Goal: Information Seeking & Learning: Learn about a topic

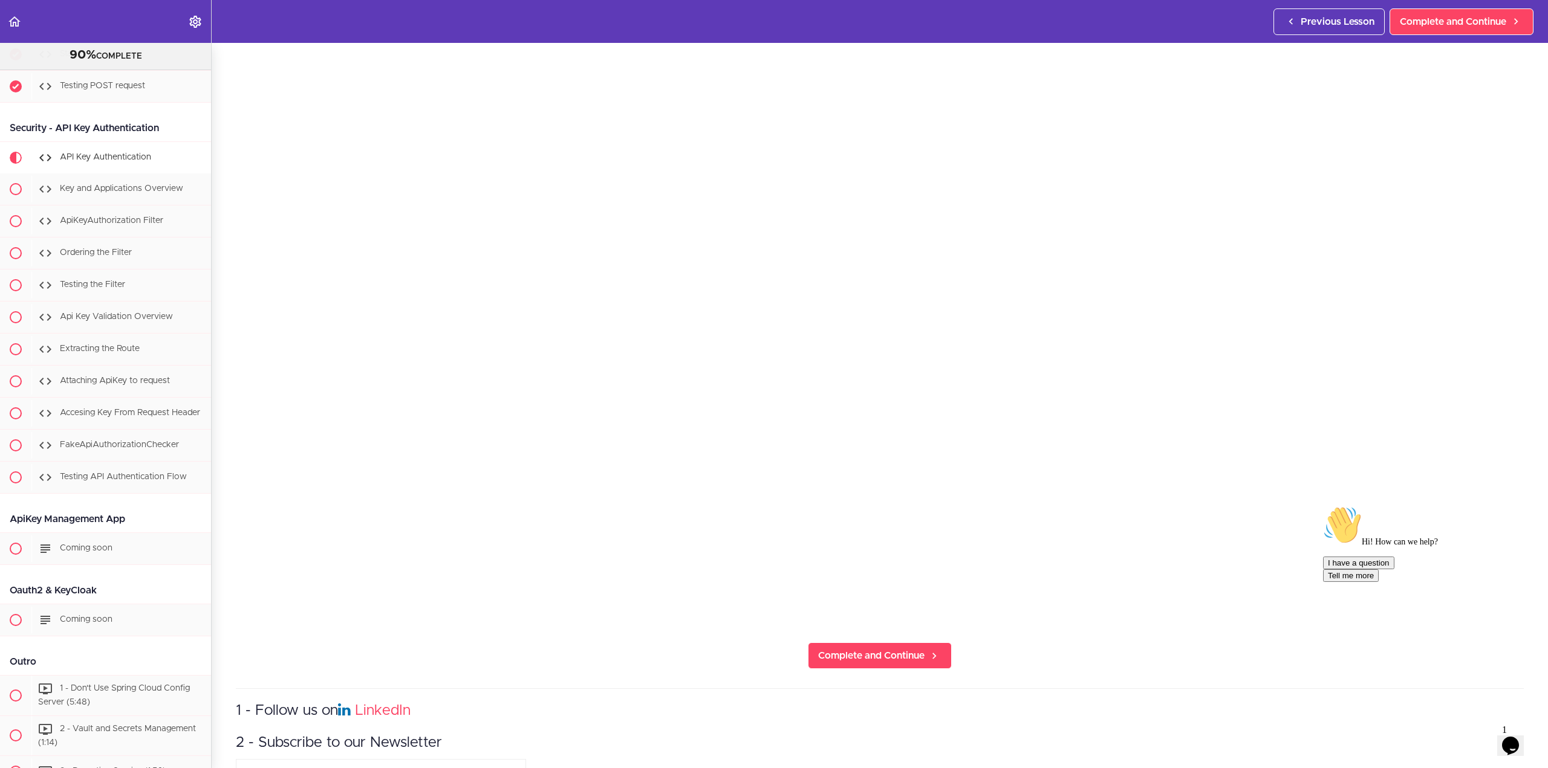
scroll to position [363, 0]
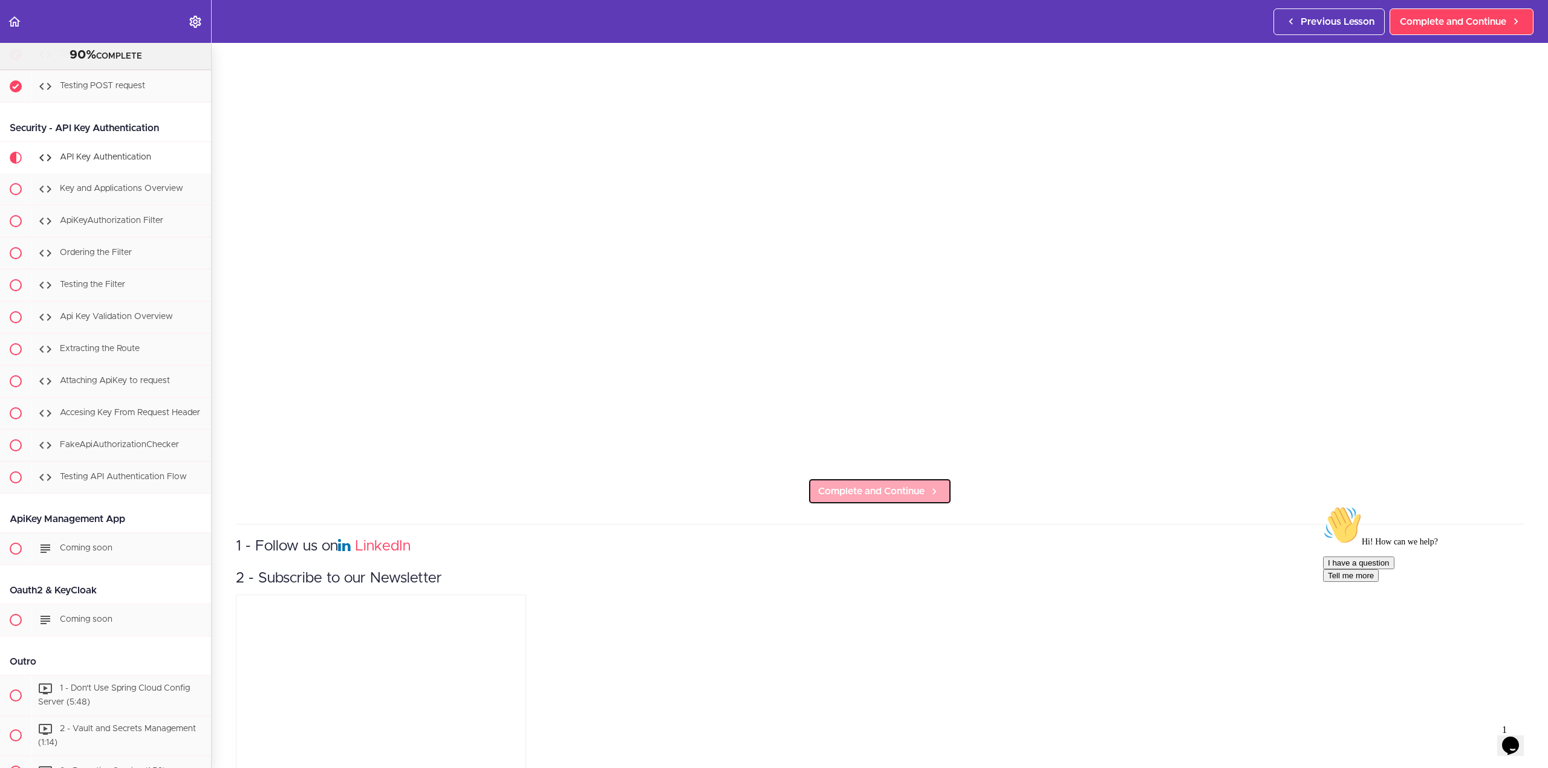
click at [652, 493] on span "Complete and Continue" at bounding box center [871, 491] width 106 height 15
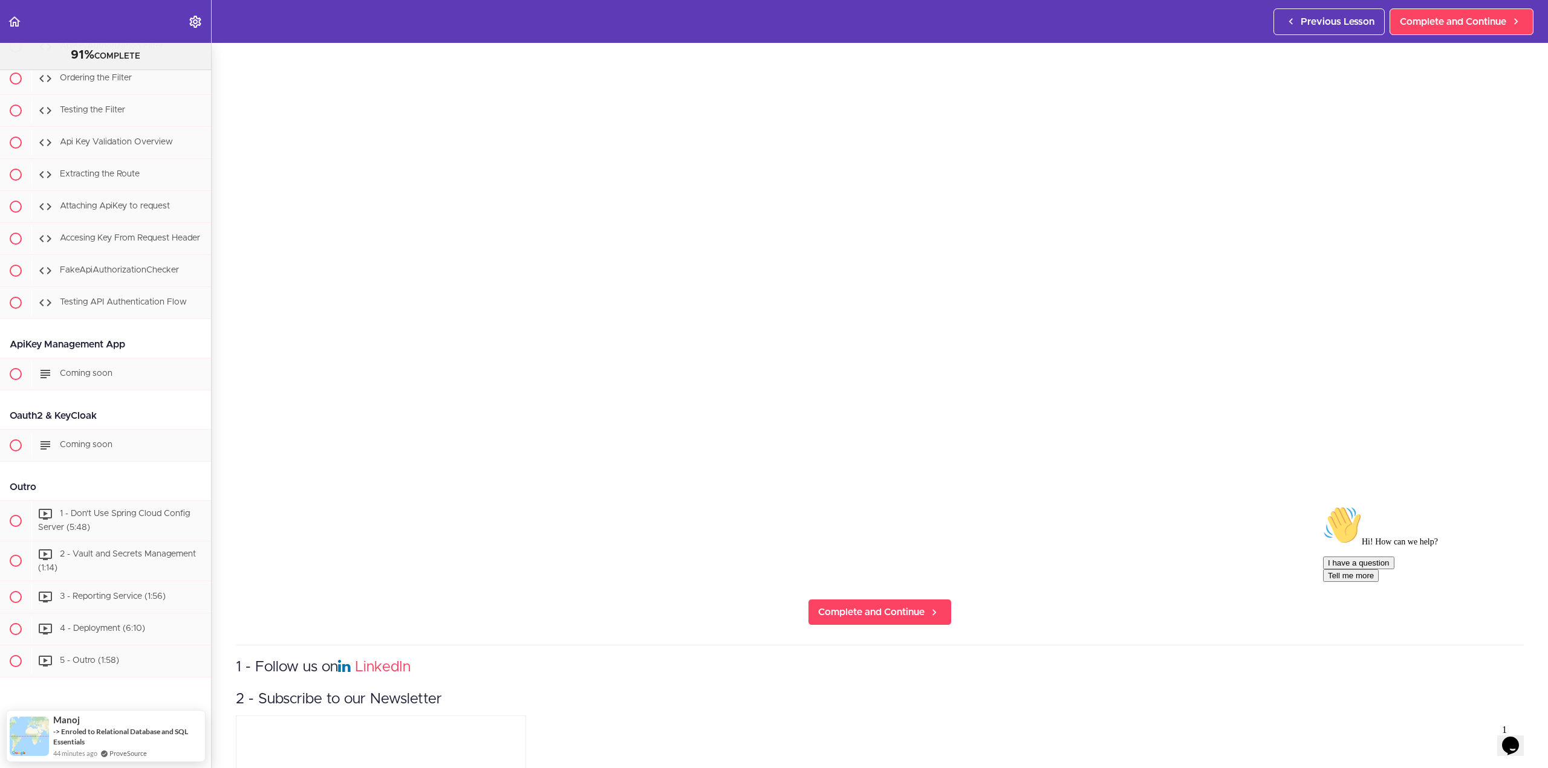
scroll to position [181, 0]
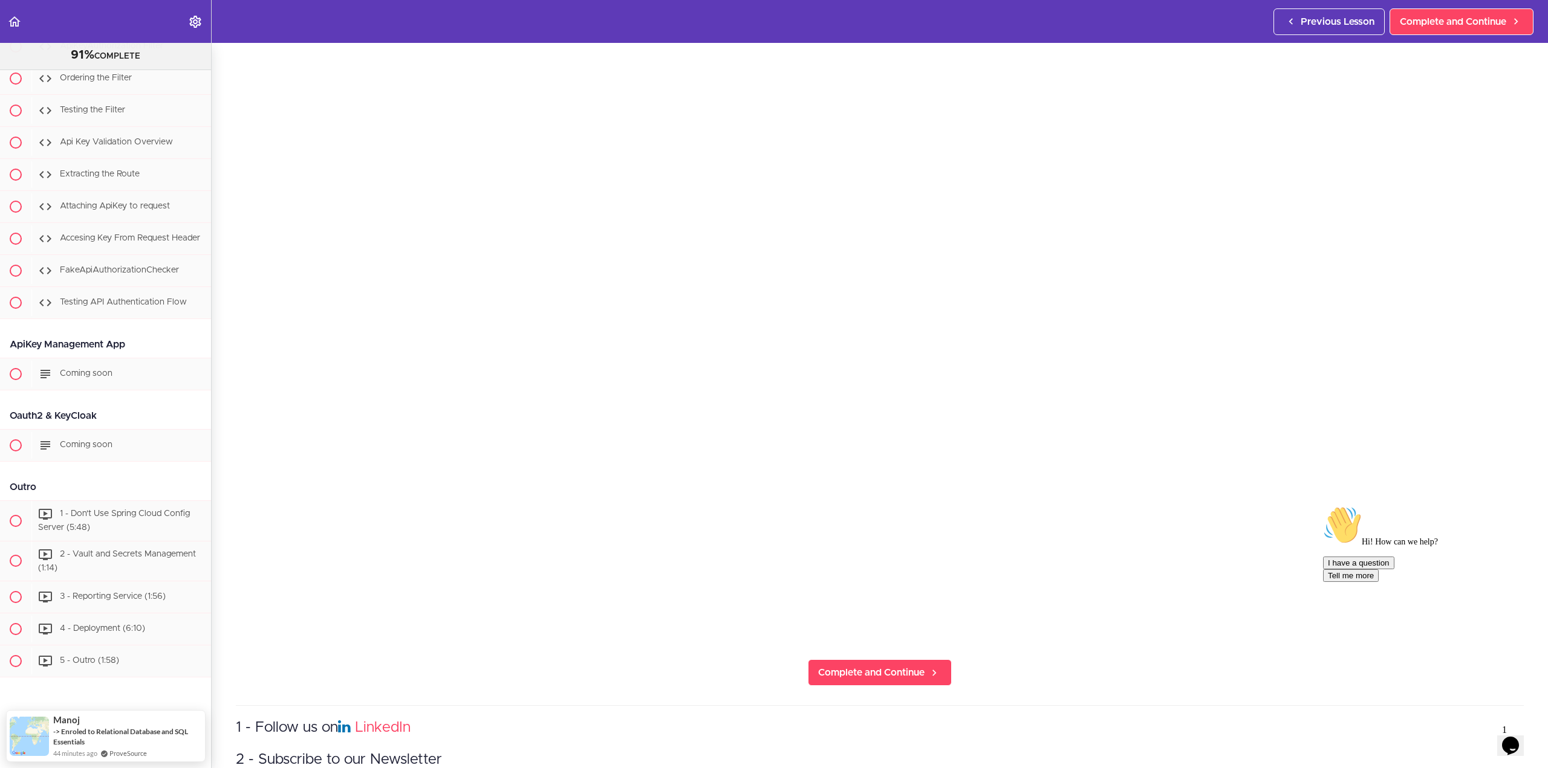
click at [652, 506] on icon "Chat attention grabber" at bounding box center [1323, 506] width 0 height 0
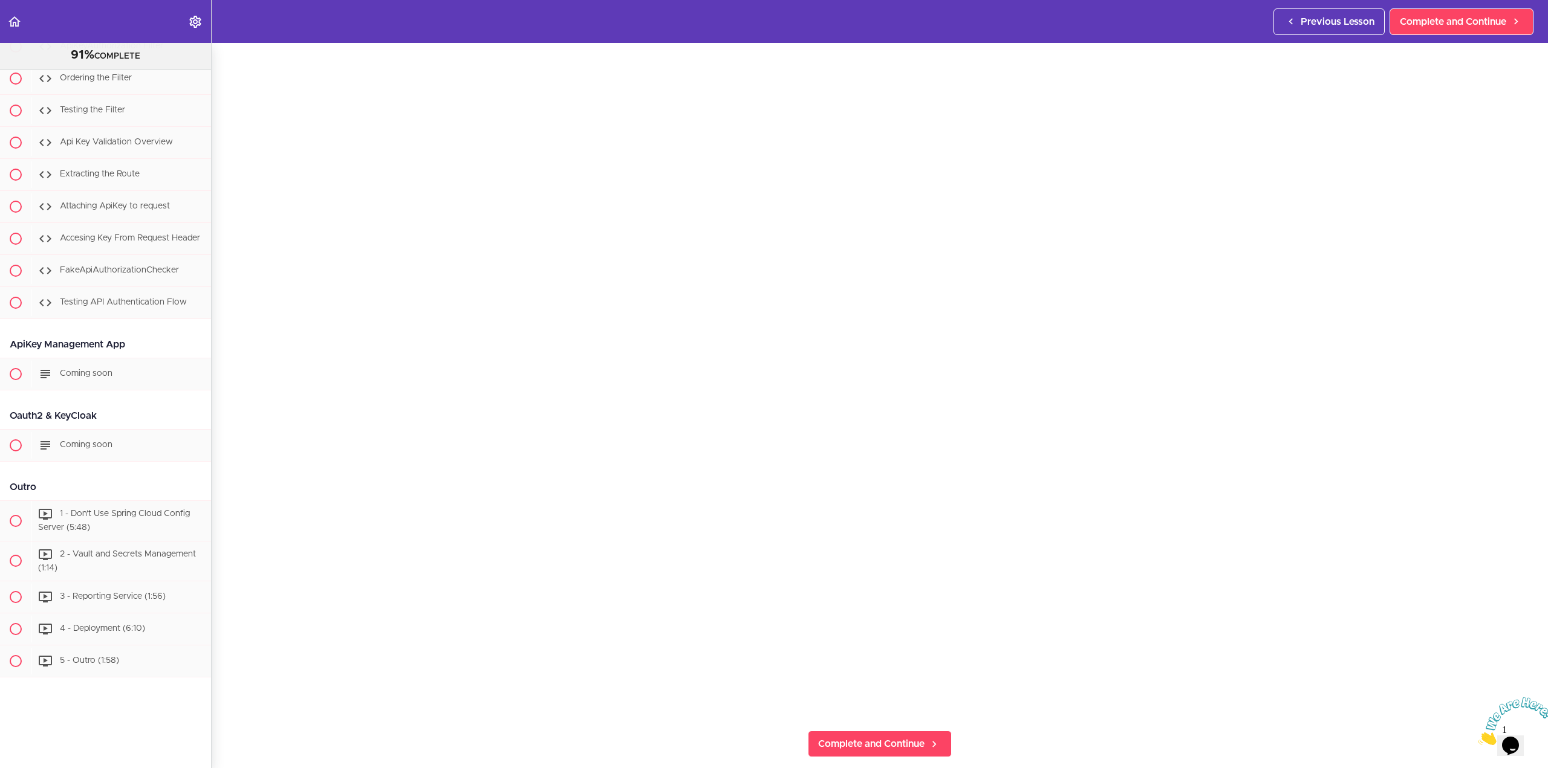
scroll to position [121, 0]
click at [652, 726] on span "Complete and Continue" at bounding box center [871, 733] width 106 height 15
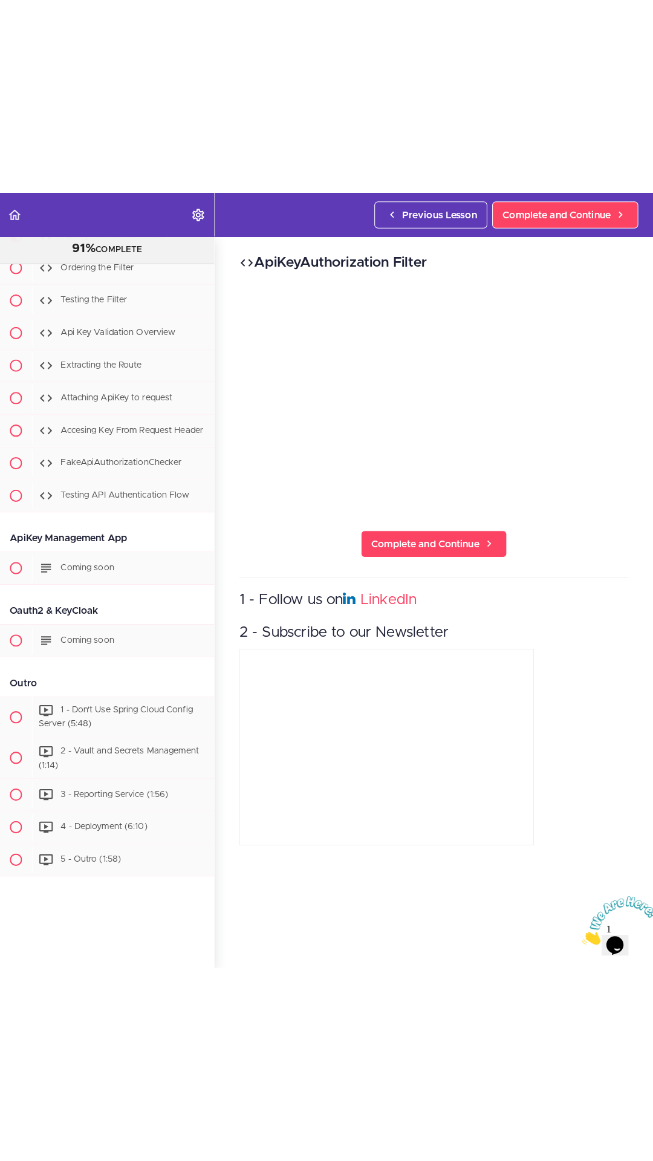
scroll to position [6515, 0]
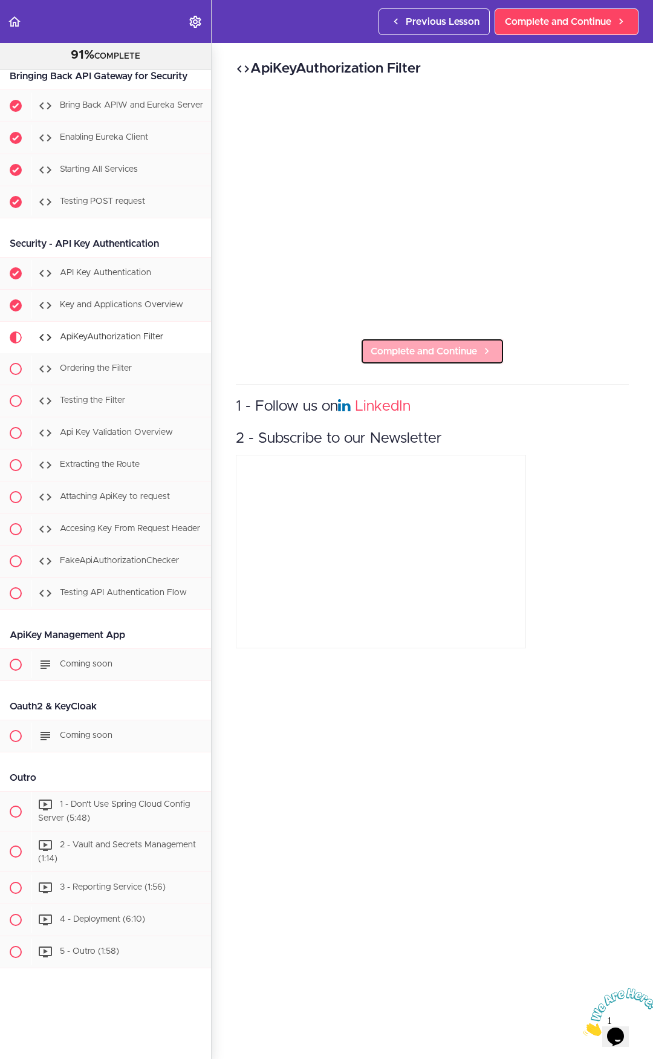
click at [479, 345] on icon at bounding box center [486, 351] width 15 height 13
click at [580, 333] on div "Ordering the Filter Complete and Continue 1 - Follow us on LinkedIn 2 - Subscri…" at bounding box center [432, 551] width 441 height 1016
click at [442, 344] on span "Complete and Continue" at bounding box center [424, 351] width 106 height 15
click at [460, 344] on span "Complete and Continue" at bounding box center [424, 351] width 106 height 15
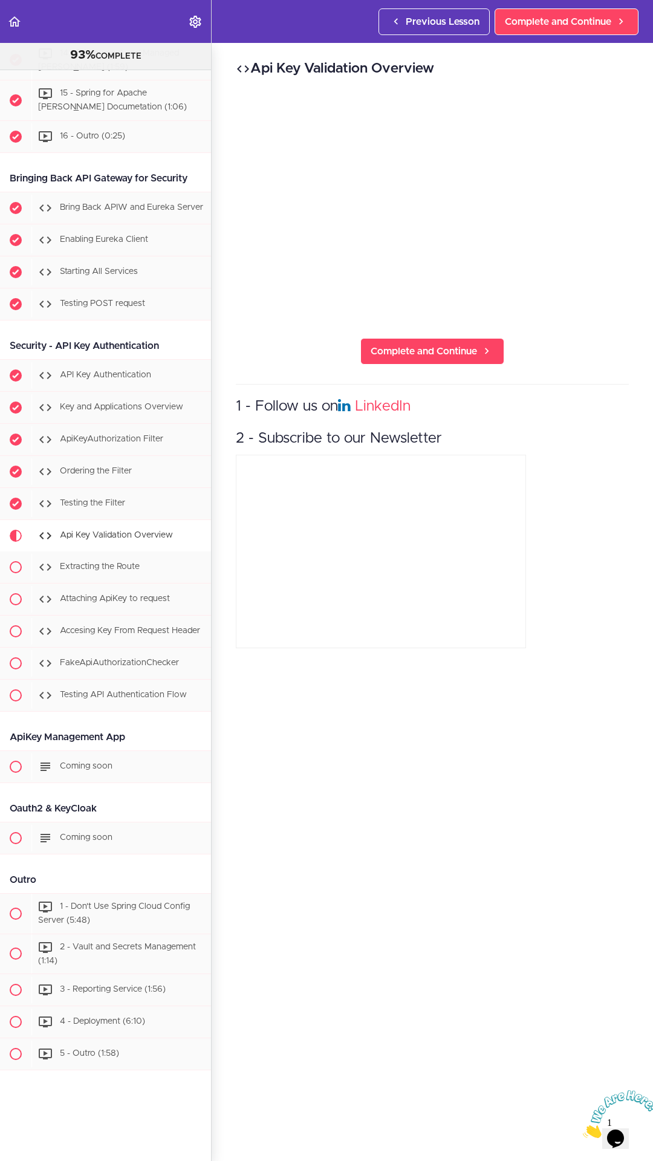
scroll to position [6515, 0]
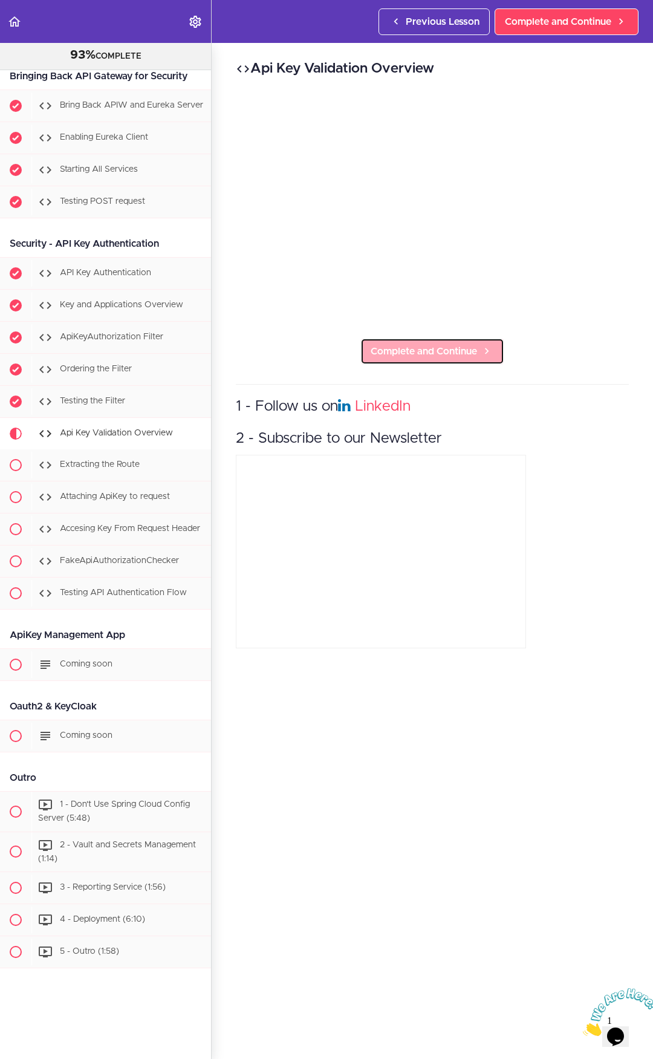
click at [427, 338] on link "Complete and Continue" at bounding box center [432, 351] width 144 height 27
click at [441, 344] on span "Complete and Continue" at bounding box center [424, 351] width 106 height 15
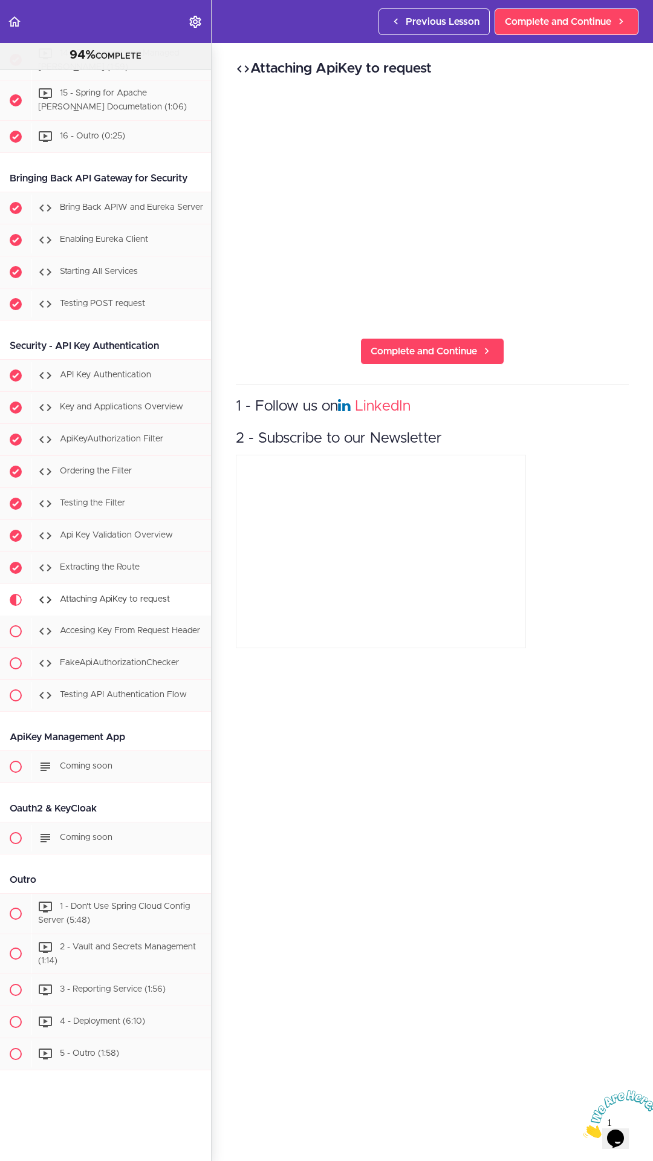
scroll to position [6515, 0]
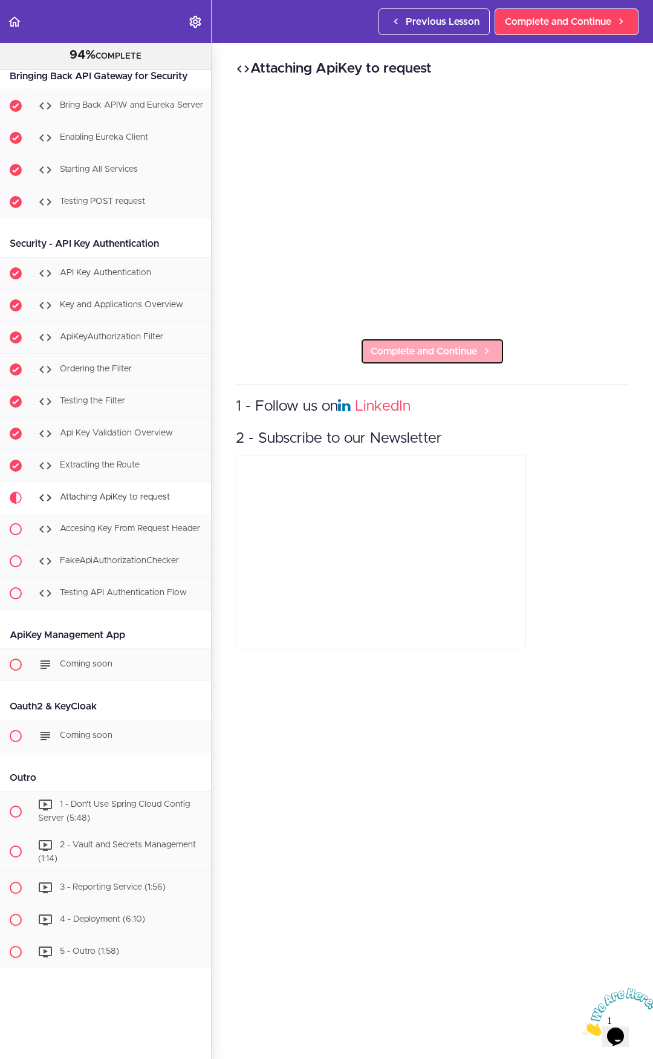
click at [434, 346] on span "Complete and Continue" at bounding box center [424, 351] width 106 height 15
click at [463, 344] on span "Complete and Continue" at bounding box center [424, 351] width 106 height 15
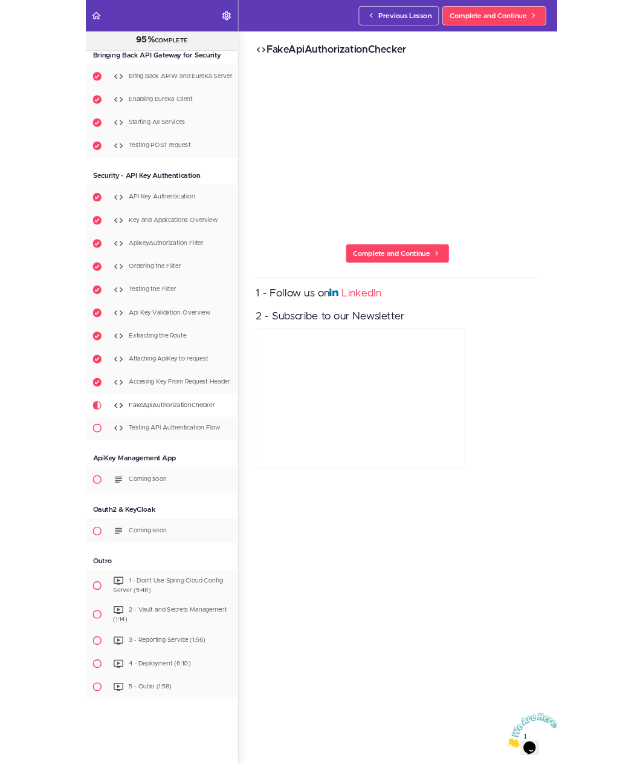
scroll to position [6515, 0]
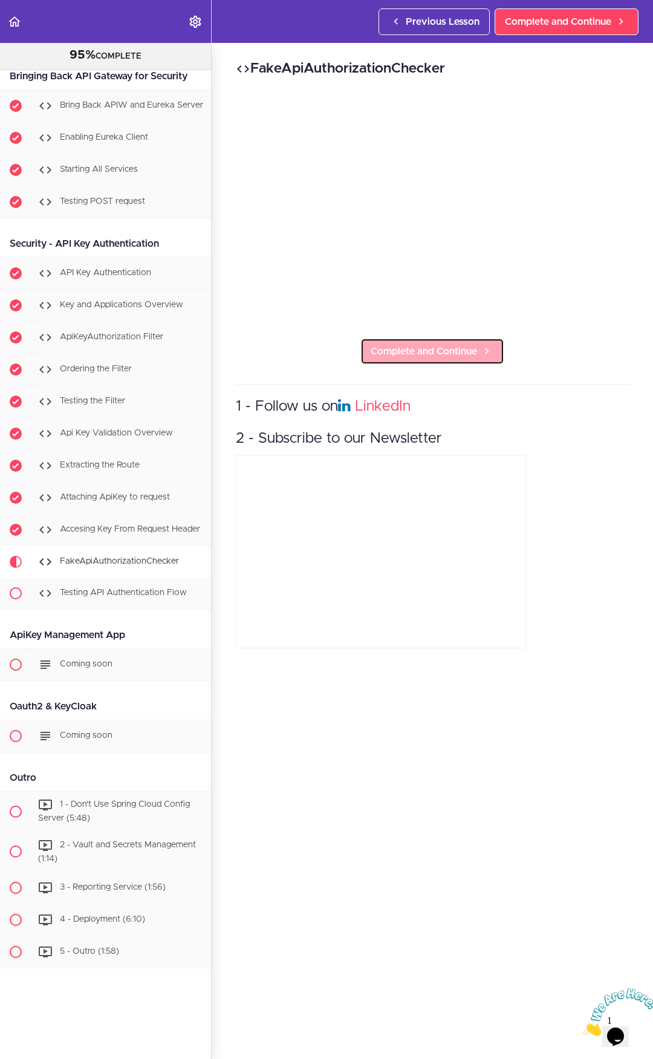
click at [407, 346] on span "Complete and Continue" at bounding box center [424, 351] width 106 height 15
click at [418, 349] on span "Complete and Continue" at bounding box center [424, 351] width 106 height 15
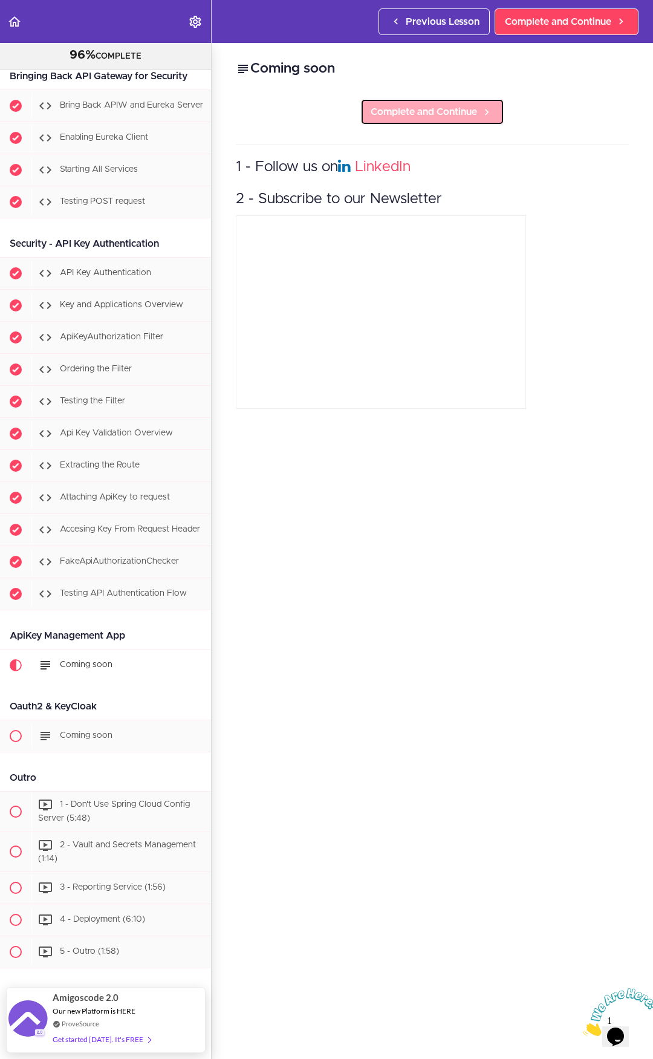
click at [450, 120] on link "Complete and Continue" at bounding box center [432, 112] width 144 height 27
click at [460, 115] on span "Complete and Continue" at bounding box center [424, 112] width 106 height 15
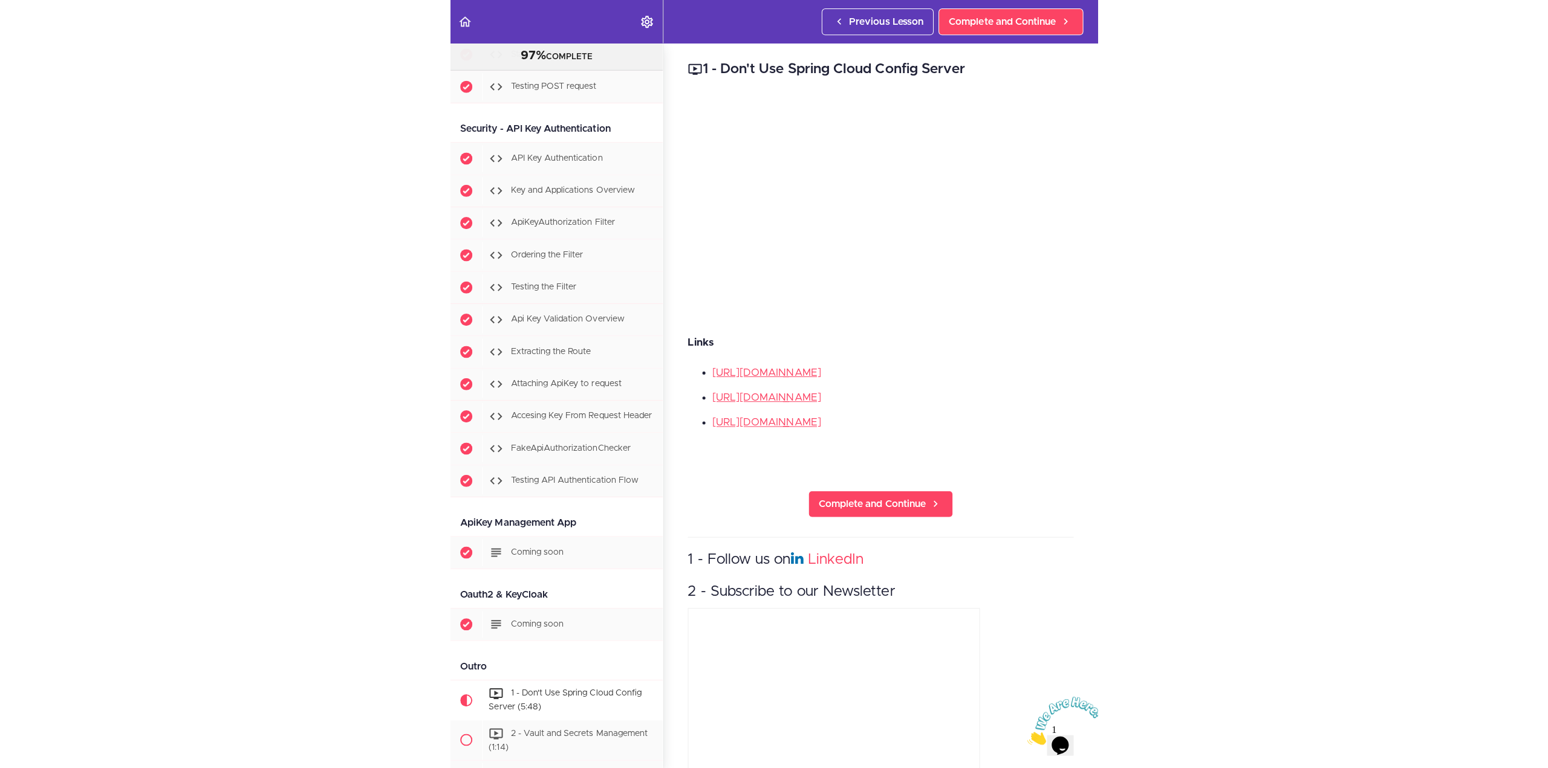
scroll to position [6731, 0]
